Goal: Task Accomplishment & Management: Complete application form

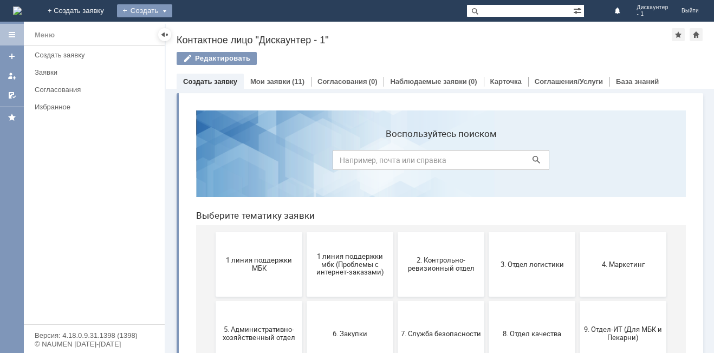
click at [172, 12] on div "Создать" at bounding box center [144, 10] width 55 height 13
click at [202, 31] on link "Заявка" at bounding box center [160, 32] width 82 height 13
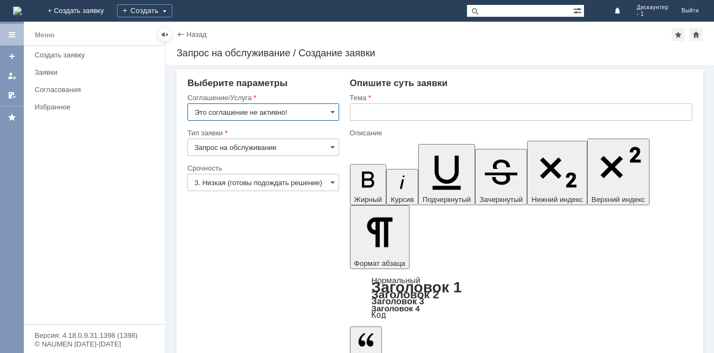
click at [327, 114] on input "Это соглашение не активно!" at bounding box center [264, 112] width 152 height 17
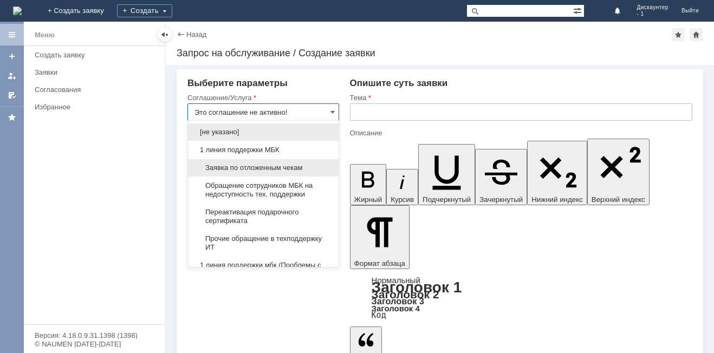
click at [286, 167] on span "Заявка по отложенным чекам" at bounding box center [264, 168] width 138 height 9
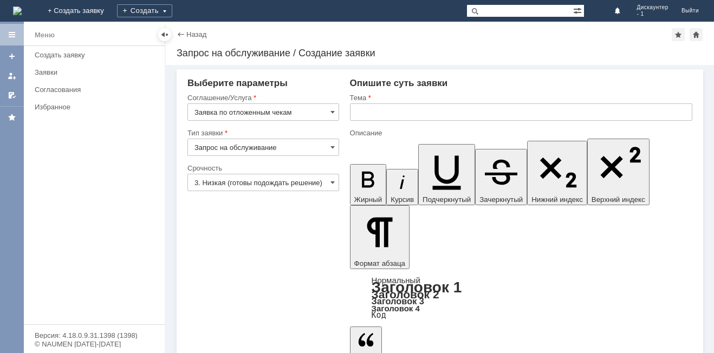
type input "Заявка по отложенным чекам"
click at [279, 183] on input "3. Низкая (готовы подождать решение)" at bounding box center [264, 182] width 152 height 17
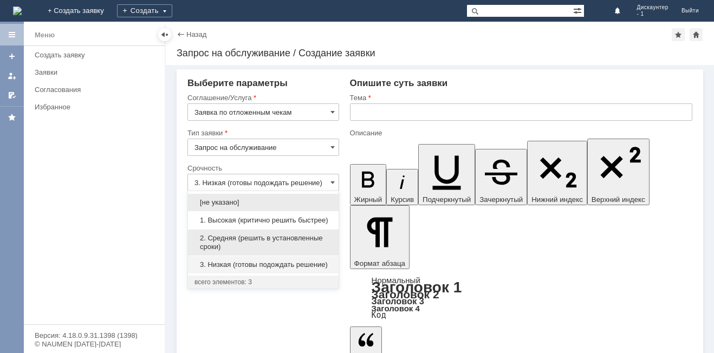
click at [260, 236] on span "2. Средняя (решить в установленные сроки)" at bounding box center [264, 242] width 138 height 17
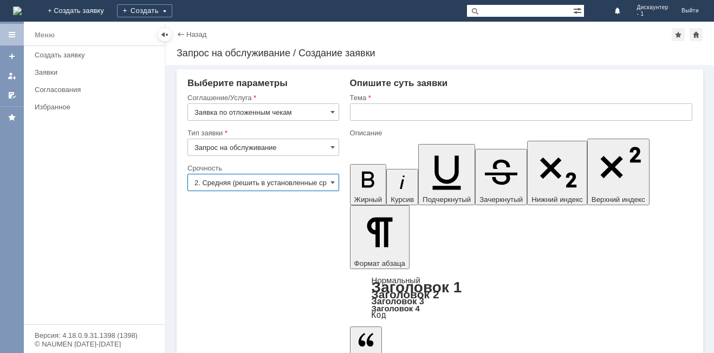
type input "2. Средняя (решить в установленные сроки)"
click at [392, 113] on input "text" at bounding box center [521, 112] width 343 height 17
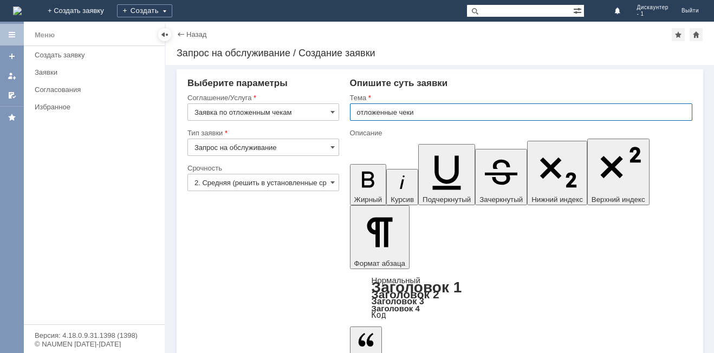
type input "отложенные чеки"
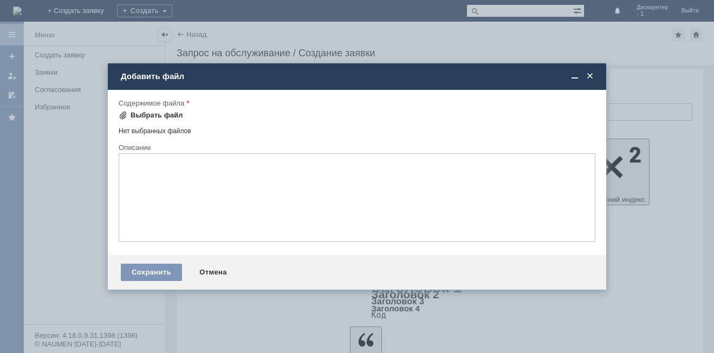
click at [164, 114] on div "Выбрать файл" at bounding box center [157, 115] width 53 height 9
click at [154, 118] on div "Выбрать файл" at bounding box center [157, 115] width 53 height 9
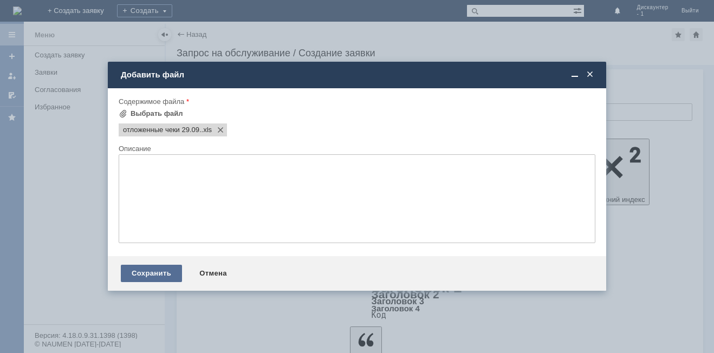
click at [147, 270] on div "Сохранить" at bounding box center [151, 273] width 61 height 17
